Goal: Navigation & Orientation: Find specific page/section

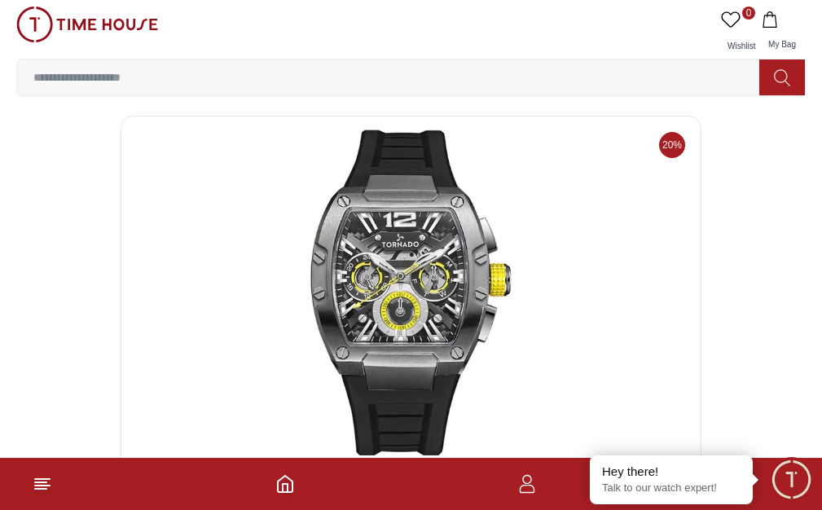
click at [0, 0] on link "Tornado" at bounding box center [0, 0] width 0 height 0
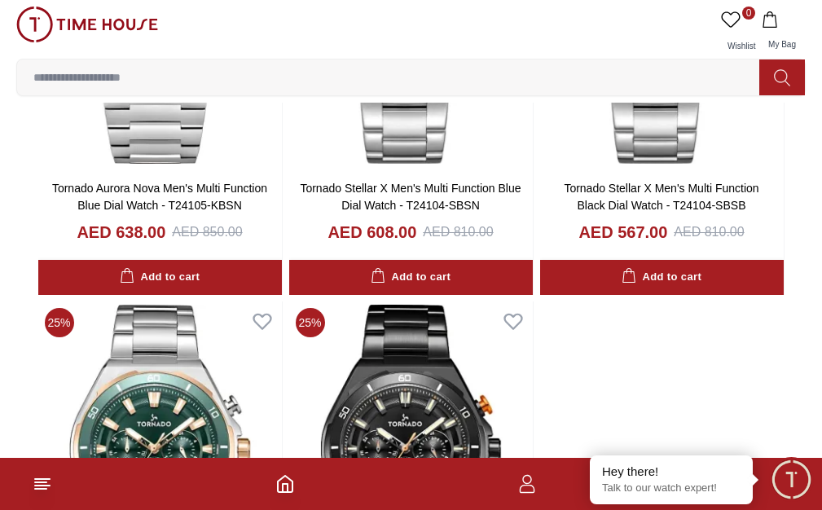
scroll to position [3108, 0]
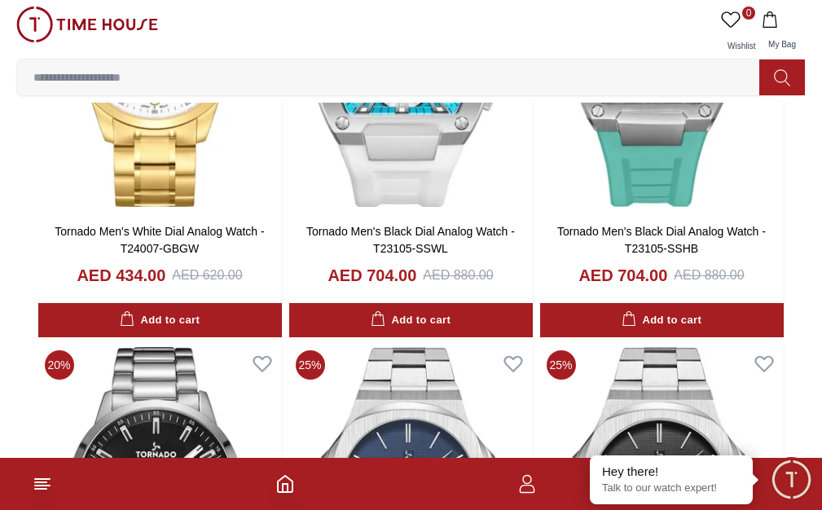
scroll to position [7853, 0]
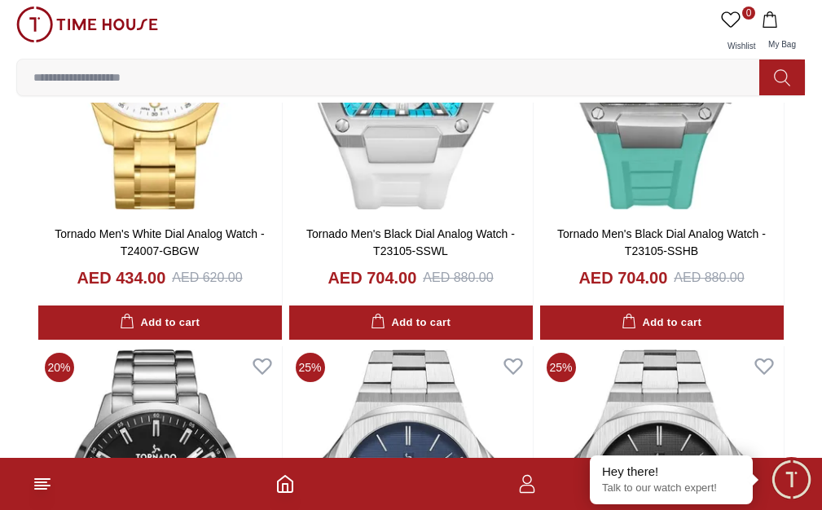
scroll to position [8015, 0]
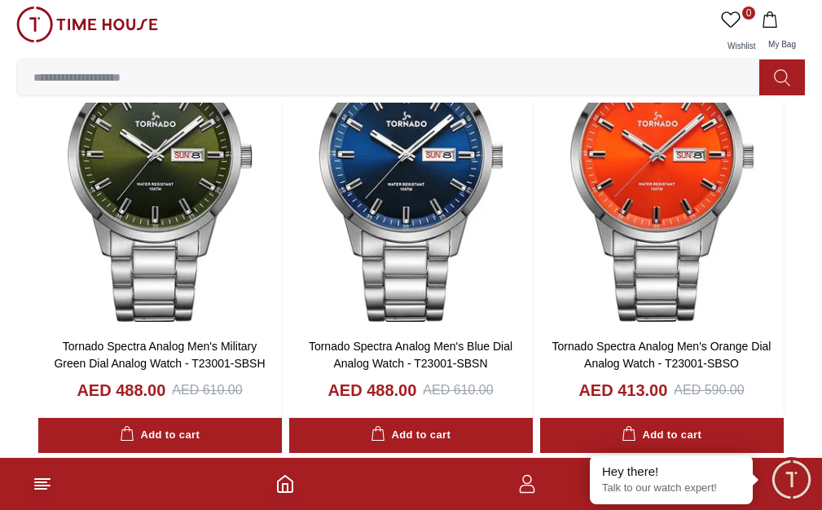
scroll to position [11336, 0]
